Goal: Check status: Check status

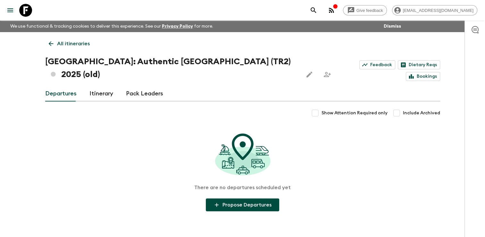
click at [51, 43] on icon at bounding box center [50, 43] width 5 height 5
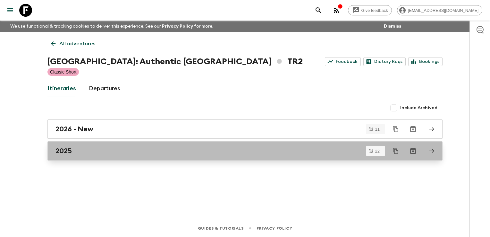
click at [67, 152] on h2 "2025" at bounding box center [63, 150] width 16 height 8
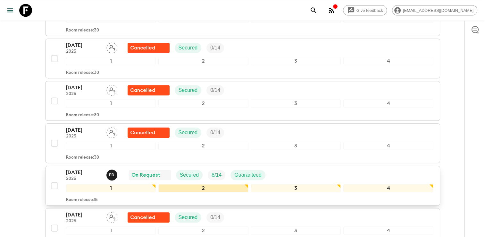
scroll to position [577, 0]
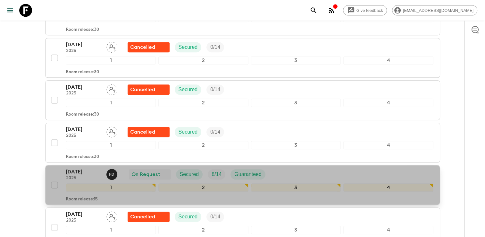
click at [310, 168] on div "[DATE] 2025 F D On Request Secured 8 / 14 Guaranteed" at bounding box center [249, 174] width 367 height 13
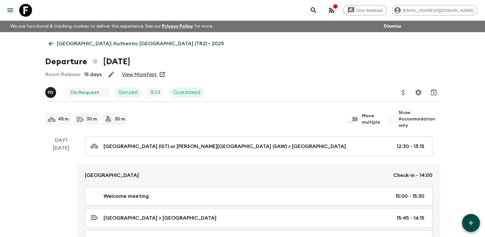
click at [144, 73] on link "View Manifest" at bounding box center [139, 74] width 35 height 6
